Goal: Find specific page/section: Find specific page/section

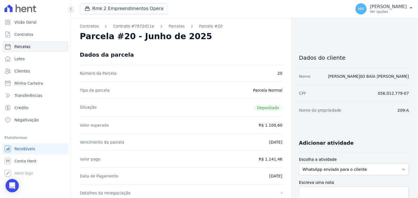
scroll to position [62, 0]
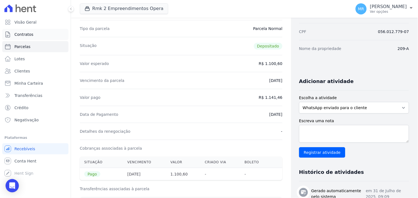
click at [27, 32] on span "Contratos" at bounding box center [23, 35] width 19 height 6
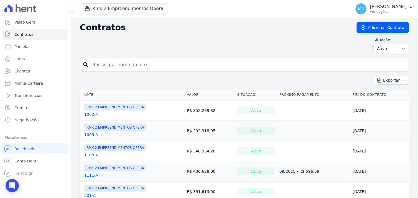
click at [107, 66] on input "search" at bounding box center [247, 64] width 317 height 11
type input "302"
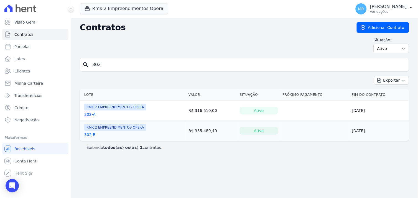
click at [89, 114] on link "302-A" at bounding box center [89, 114] width 11 height 6
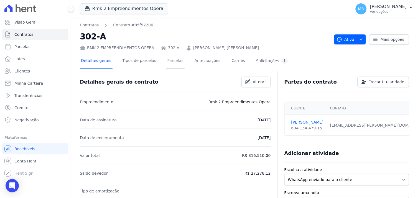
click at [166, 60] on link "Parcelas" at bounding box center [175, 61] width 18 height 15
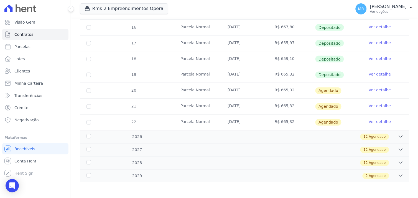
scroll to position [190, 0]
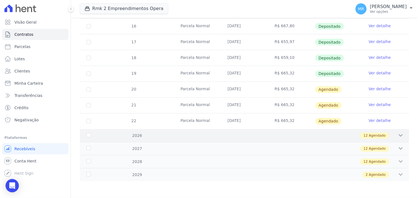
click at [398, 136] on icon at bounding box center [401, 135] width 6 height 6
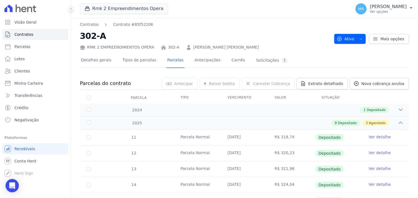
scroll to position [0, 0]
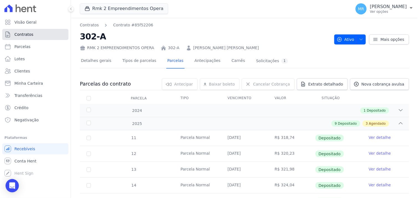
click at [16, 34] on span "Contratos" at bounding box center [23, 35] width 19 height 6
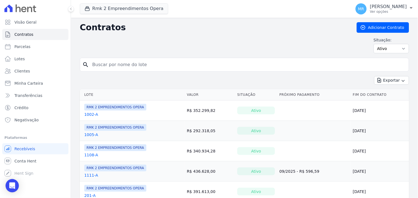
click at [116, 66] on input "search" at bounding box center [247, 64] width 317 height 11
type input "304a"
